Goal: Transaction & Acquisition: Purchase product/service

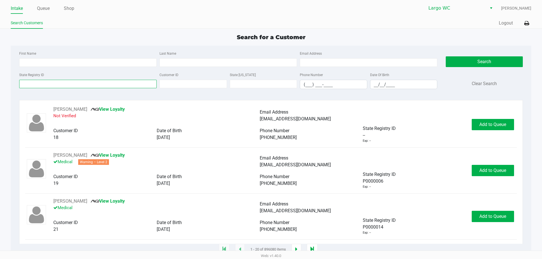
click at [115, 86] on input "State Registry ID" at bounding box center [87, 84] width 137 height 8
drag, startPoint x: 43, startPoint y: 6, endPoint x: 43, endPoint y: 10, distance: 4.0
click at [43, 6] on link "Queue" at bounding box center [43, 9] width 13 height 8
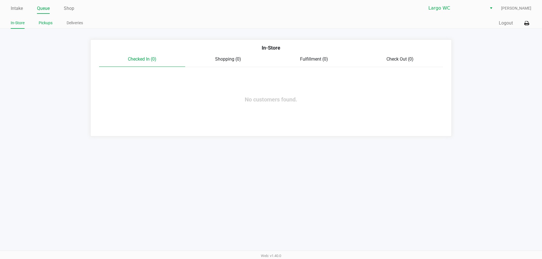
click at [45, 22] on link "Pickups" at bounding box center [46, 22] width 14 height 7
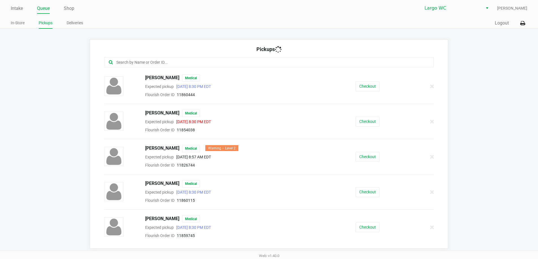
click at [153, 65] on input "text" at bounding box center [260, 62] width 288 height 6
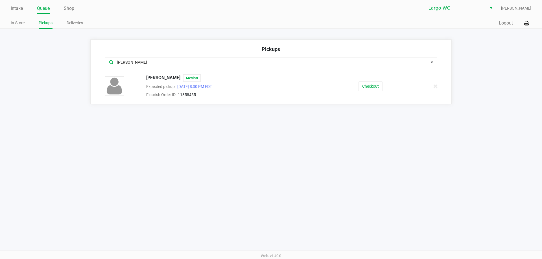
type input "[PERSON_NAME]"
click at [372, 91] on div "[PERSON_NAME] Medical Expected pickup [DATE] 8:30 PM EDT Flourish Order ID 1185…" at bounding box center [270, 87] width 341 height 24
click at [372, 87] on button "Checkout" at bounding box center [370, 87] width 24 height 10
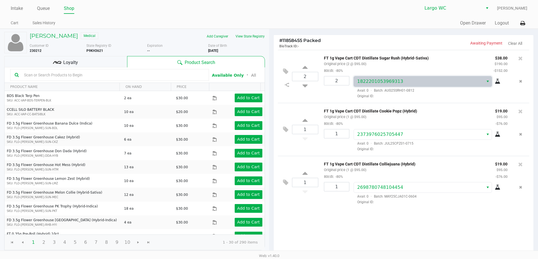
drag, startPoint x: 370, startPoint y: 85, endPoint x: 325, endPoint y: 222, distance: 144.2
click at [325, 222] on div "2 FT 1g Vape Cart CDT Distillate Sugar Rush (Hybrid-Sativa) Original price (2 @…" at bounding box center [403, 152] width 260 height 205
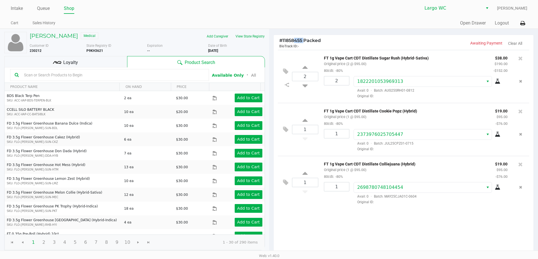
drag, startPoint x: 292, startPoint y: 41, endPoint x: 304, endPoint y: 41, distance: 11.9
click at [304, 41] on span "# 11858455 Packed" at bounding box center [299, 40] width 41 height 5
copy span "8455"
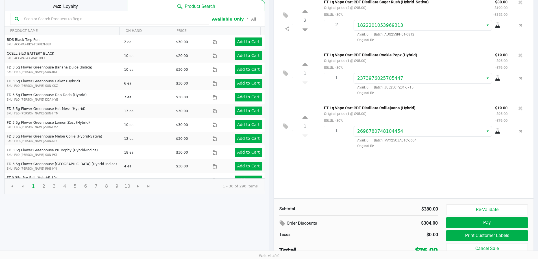
scroll to position [58, 0]
